Goal: Navigation & Orientation: Find specific page/section

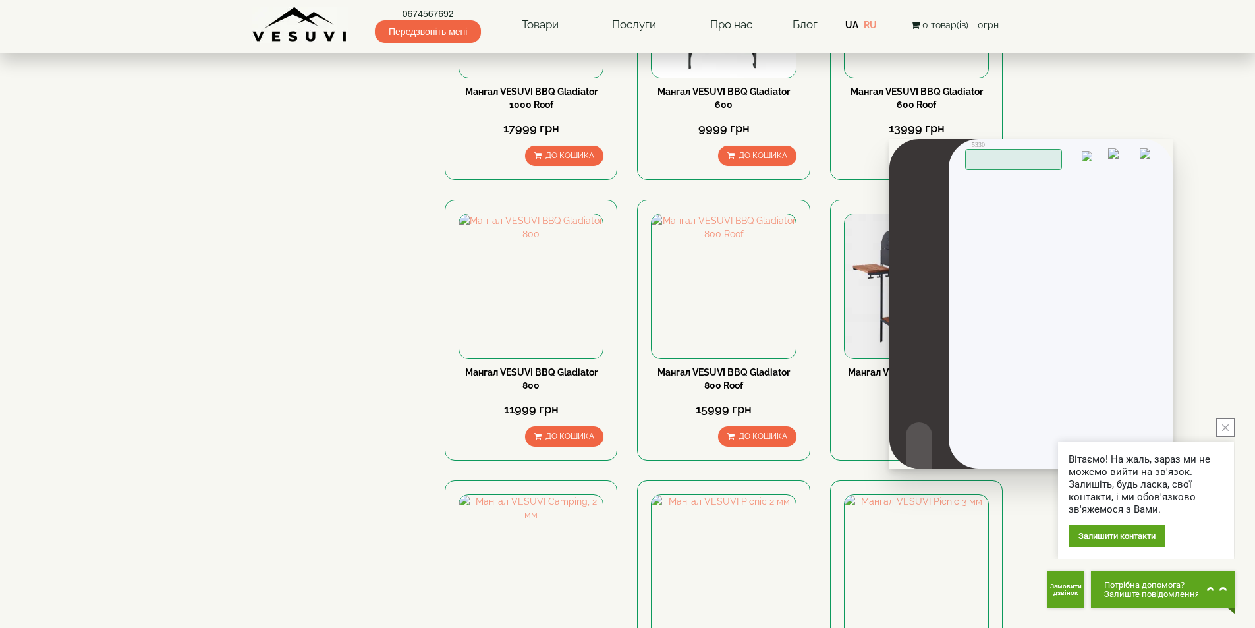
scroll to position [1712, 0]
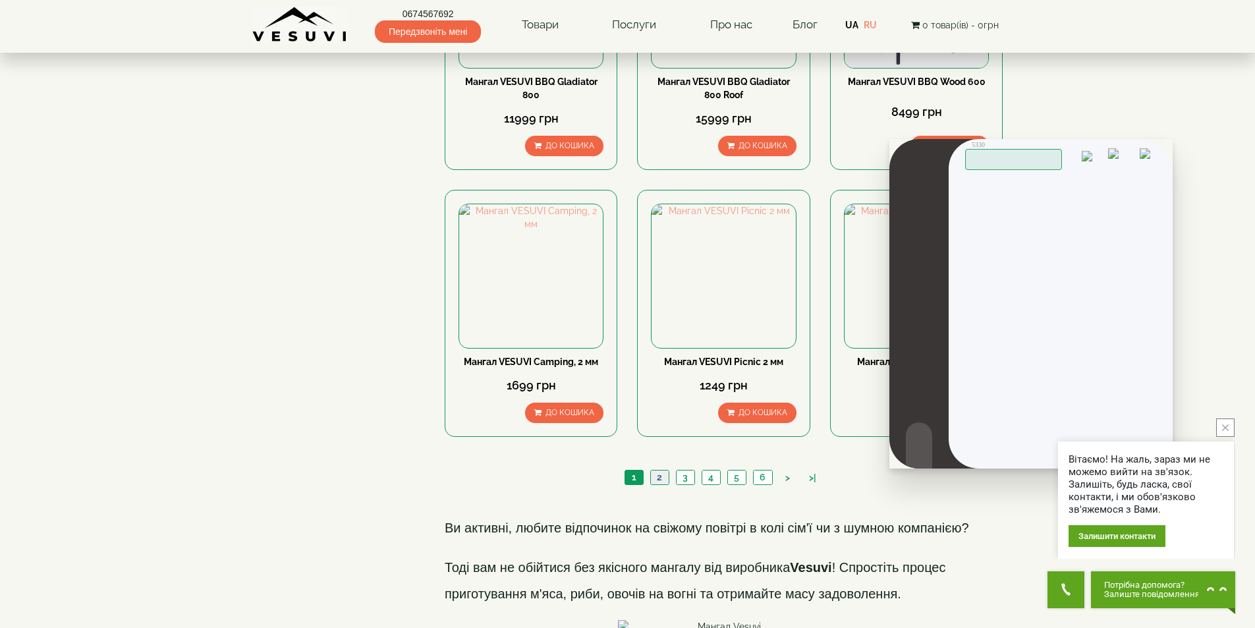
click at [664, 470] on link "2" at bounding box center [659, 477] width 18 height 14
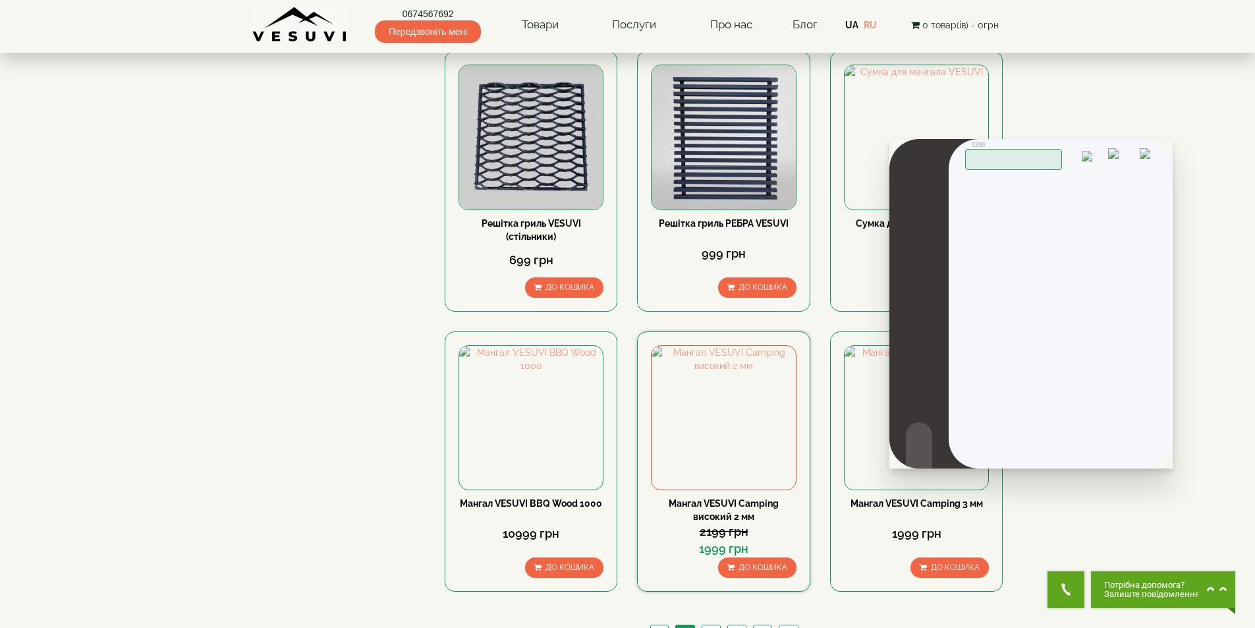
scroll to position [1598, 0]
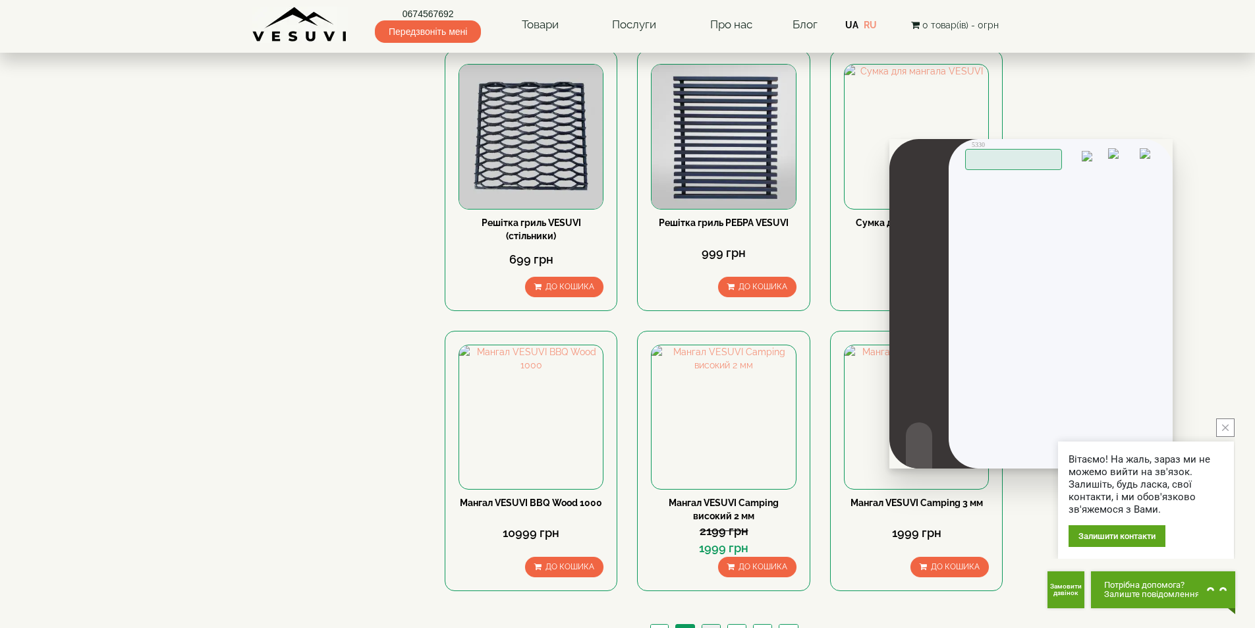
click at [711, 624] on link "3" at bounding box center [710, 631] width 18 height 14
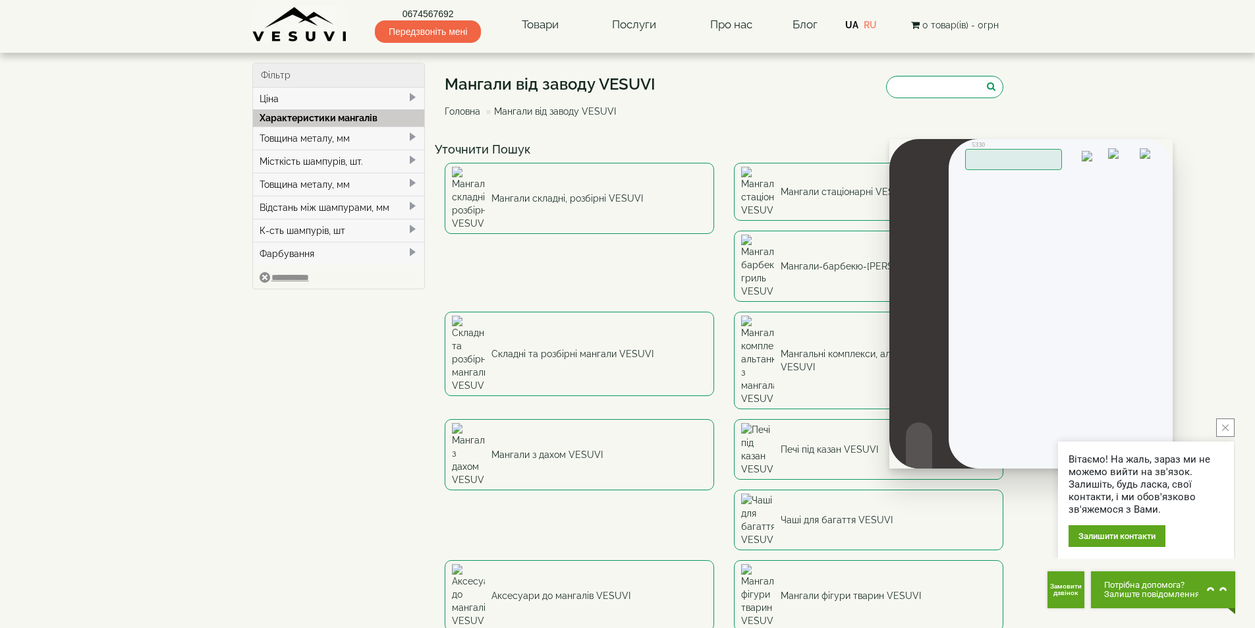
click at [1132, 164] on img at bounding box center [1121, 158] width 26 height 20
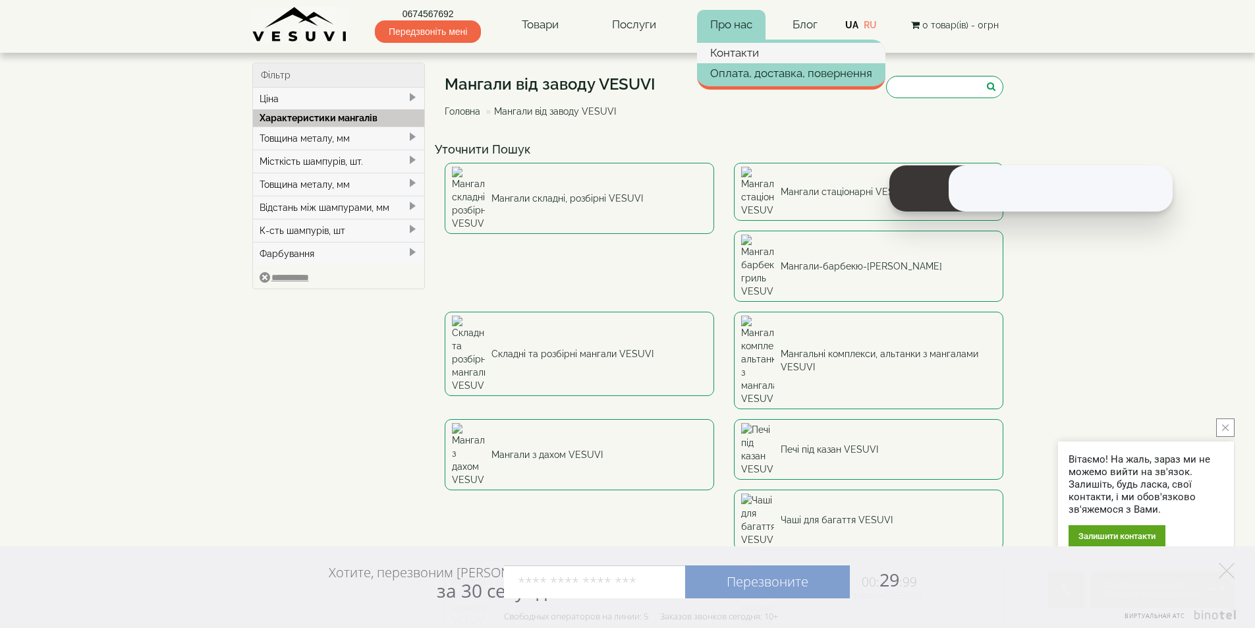
click at [740, 50] on link "Контакти" at bounding box center [791, 53] width 188 height 20
